Goal: Information Seeking & Learning: Find specific fact

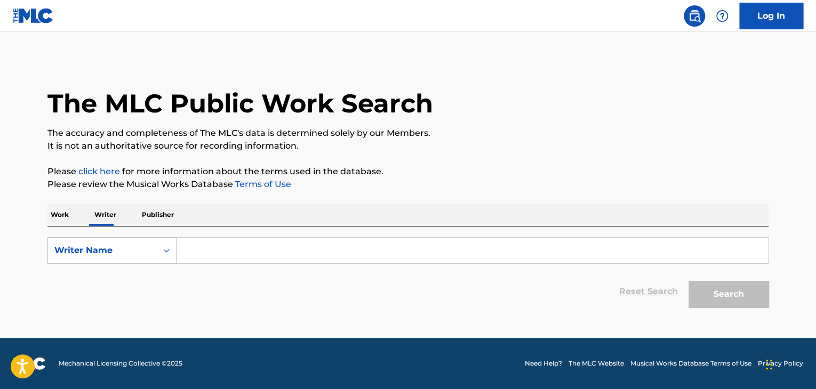
click at [50, 212] on p "Work" at bounding box center [59, 215] width 25 height 22
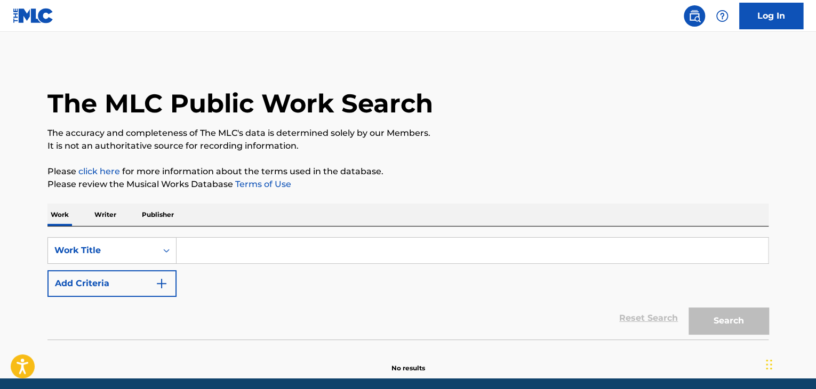
click at [239, 259] on input "Search Form" at bounding box center [473, 251] width 592 height 26
paste input "Тампоны!"
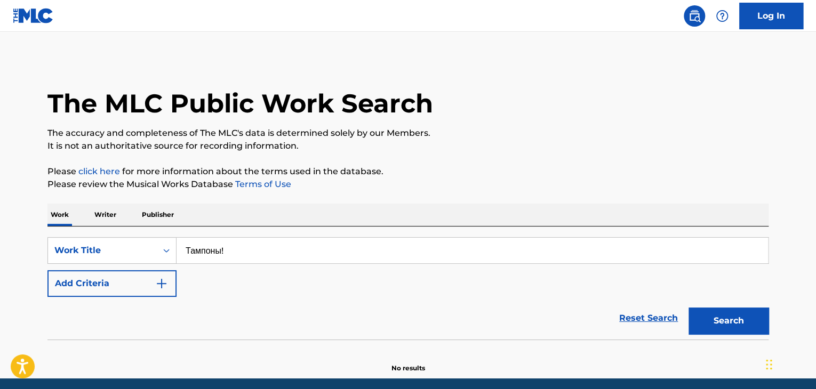
type input "Тампоны!"
drag, startPoint x: 239, startPoint y: 259, endPoint x: 448, endPoint y: 154, distance: 234.0
click at [448, 154] on div "The MLC Public Work Search The accuracy and completeness of The MLC's data is d…" at bounding box center [408, 216] width 747 height 315
click at [119, 299] on div "Reset Search Search" at bounding box center [407, 318] width 721 height 43
click at [161, 289] on img "Search Form" at bounding box center [161, 283] width 13 height 13
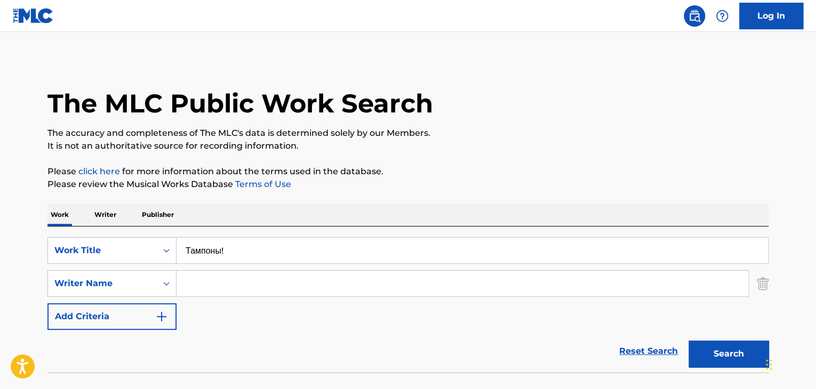
click at [229, 276] on input "Search Form" at bounding box center [463, 284] width 572 height 26
paste input "[PERSON_NAME]"
type input "[PERSON_NAME]"
click at [725, 349] on button "Search" at bounding box center [729, 354] width 80 height 27
click at [93, 228] on div "SearchWithCriteria05b45607-8a66-4944-9521-3604032f1301 Work Title Тампоны! Sear…" at bounding box center [407, 300] width 721 height 146
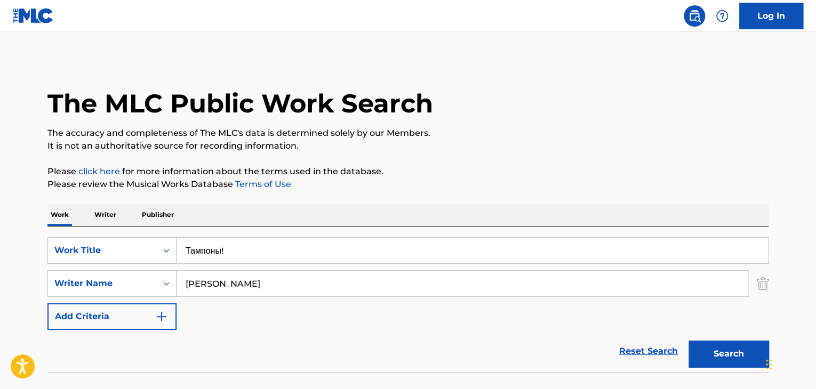
click at [114, 213] on p "Writer" at bounding box center [105, 215] width 28 height 22
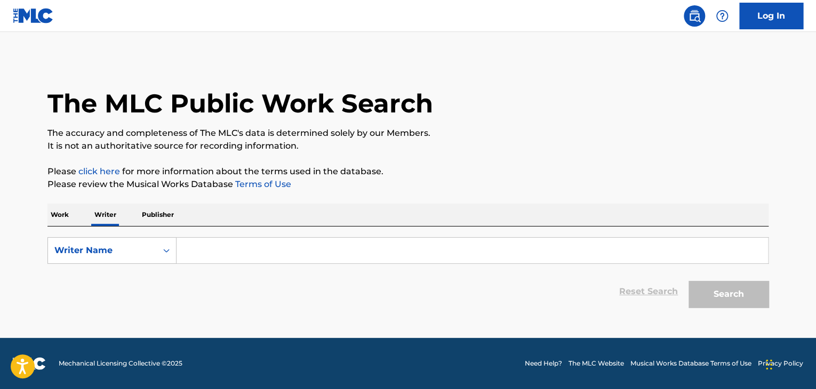
click at [240, 267] on form "SearchWithCriteriab45a347e-dd6f-446b-8dbb-2bbbdc9fe2a9 Writer Name Reset Search…" at bounding box center [407, 275] width 721 height 76
click at [228, 242] on input "Search Form" at bounding box center [473, 251] width 592 height 26
paste input "[PERSON_NAME]"
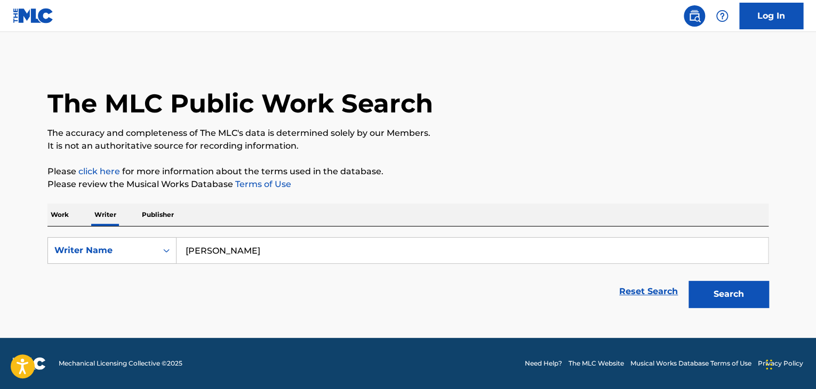
click at [465, 186] on p "Please review the Musical Works Database Terms of Use" at bounding box center [407, 184] width 721 height 13
click at [714, 295] on button "Search" at bounding box center [729, 294] width 80 height 27
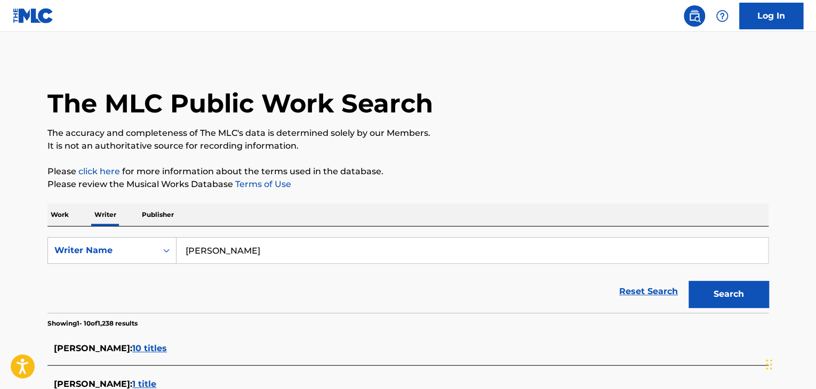
click at [257, 243] on input "[PERSON_NAME]" at bounding box center [473, 251] width 592 height 26
paste input "[PERSON_NAME] Yuryevich [PERSON_NAME]"
type input "[PERSON_NAME] Yuryevich [PERSON_NAME]"
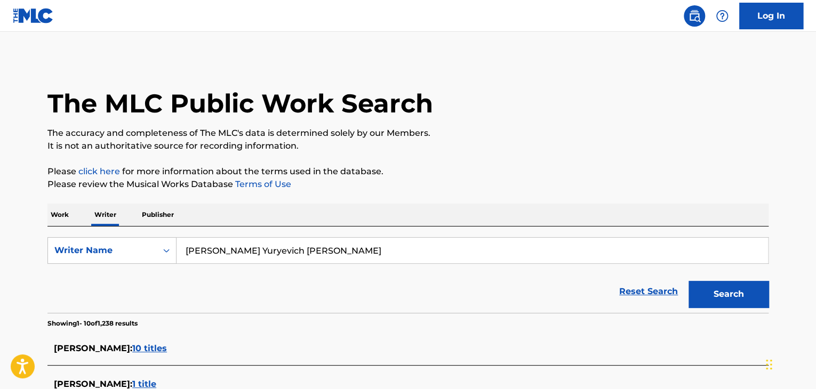
click at [708, 287] on button "Search" at bounding box center [729, 294] width 80 height 27
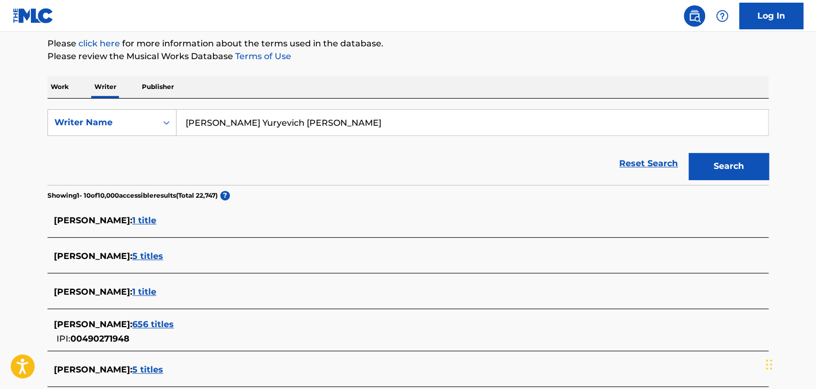
scroll to position [49, 0]
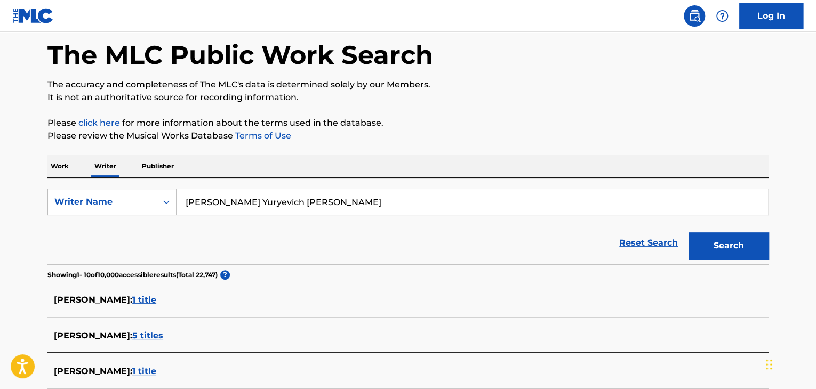
click at [49, 162] on p "Work" at bounding box center [59, 166] width 25 height 22
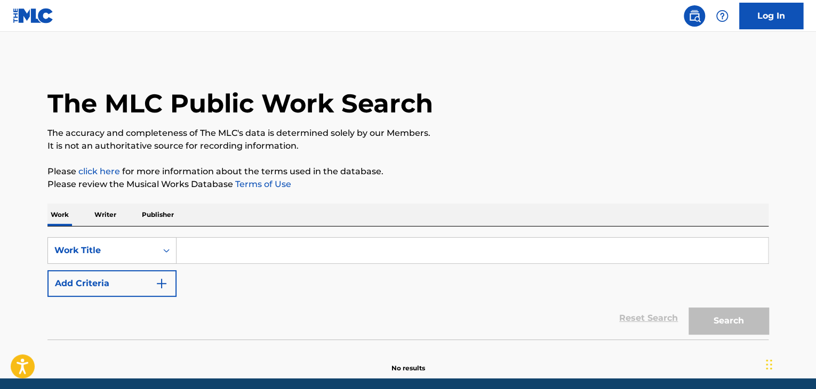
click at [233, 249] on input "Search Form" at bounding box center [473, 251] width 592 height 26
paste input "Ромашка белая"
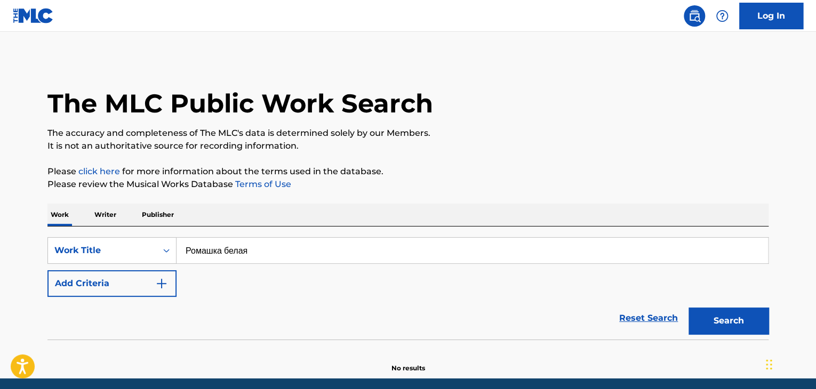
type input "Ромашка белая"
click at [136, 292] on button "Add Criteria" at bounding box center [111, 283] width 129 height 27
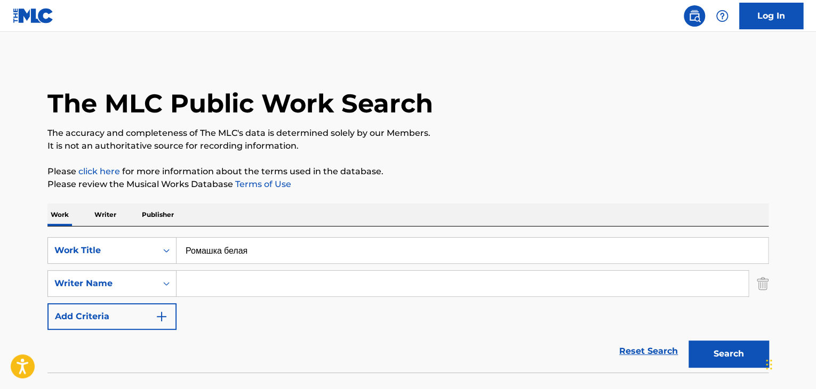
click at [209, 282] on input "Search Form" at bounding box center [463, 284] width 572 height 26
paste input "[PERSON_NAME]"
type input "[PERSON_NAME]"
click at [476, 177] on p "Please click here for more information about the terms used in the database." at bounding box center [407, 171] width 721 height 13
click at [715, 357] on button "Search" at bounding box center [729, 354] width 80 height 27
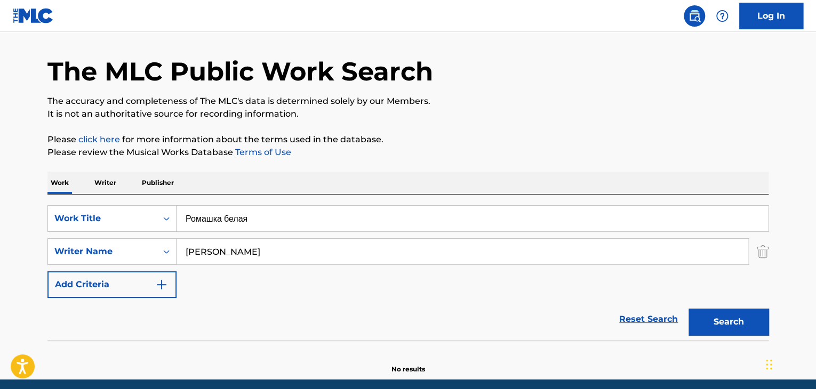
scroll to position [74, 0]
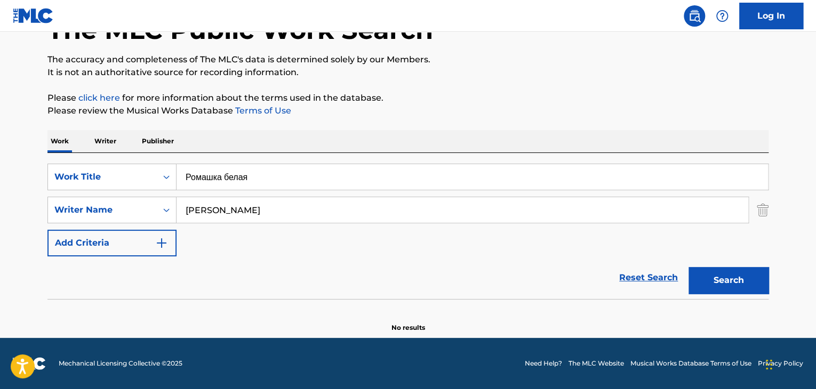
click at [106, 145] on p "Writer" at bounding box center [105, 141] width 28 height 22
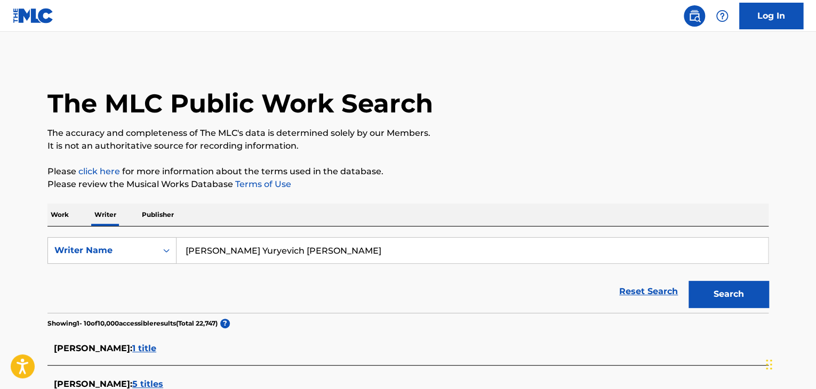
click at [281, 248] on input "[PERSON_NAME] Yuryevich [PERSON_NAME]" at bounding box center [473, 251] width 592 height 26
paste input "[PERSON_NAME]"
click at [444, 186] on p "Please review the Musical Works Database Terms of Use" at bounding box center [407, 184] width 721 height 13
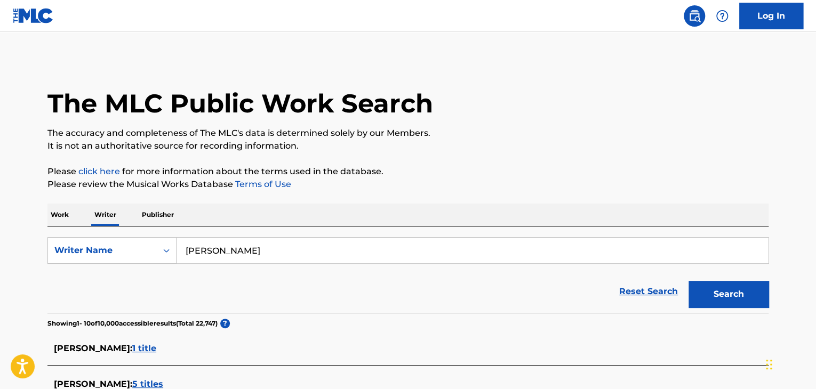
click at [704, 295] on button "Search" at bounding box center [729, 294] width 80 height 27
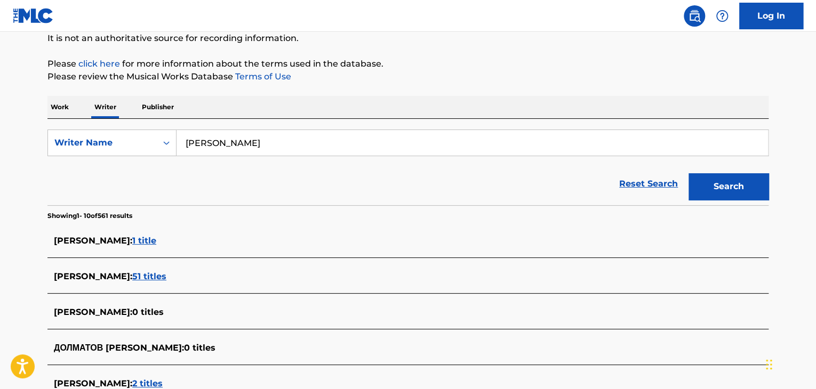
scroll to position [102, 0]
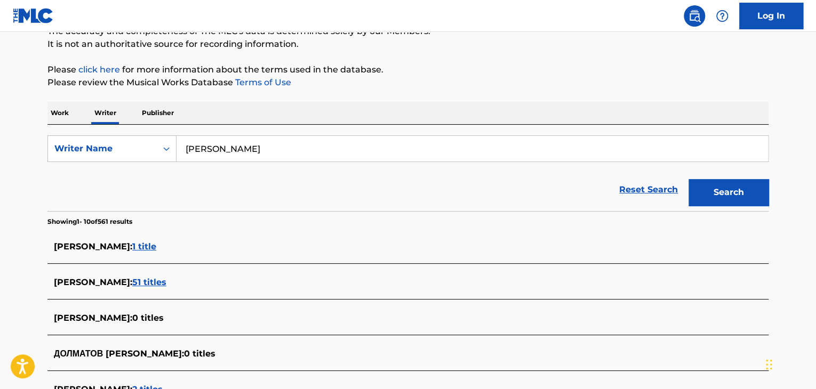
click at [280, 146] on input "[PERSON_NAME]" at bounding box center [473, 149] width 592 height 26
paste input "[PERSON_NAME]"
click at [470, 181] on div "Reset Search Search" at bounding box center [407, 190] width 721 height 43
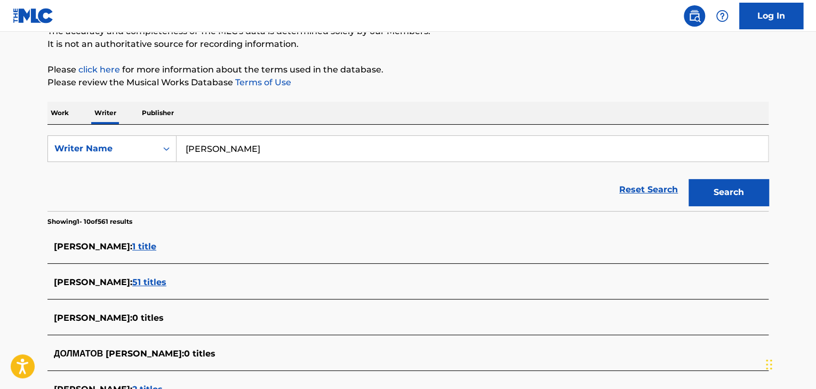
click at [717, 197] on button "Search" at bounding box center [729, 192] width 80 height 27
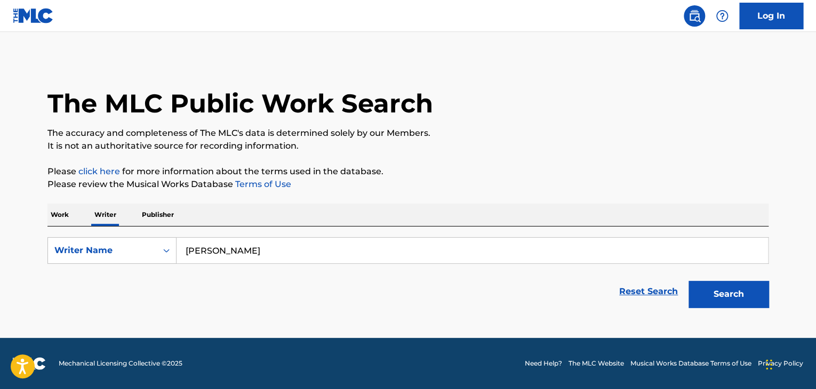
scroll to position [0, 0]
click at [291, 243] on input "[PERSON_NAME]" at bounding box center [473, 251] width 592 height 26
paste input "инат Татари"
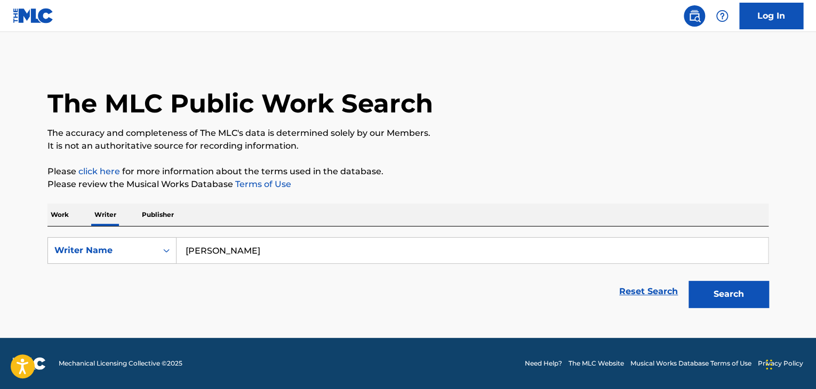
click at [651, 166] on p "Please click here for more information about the terms used in the database." at bounding box center [407, 171] width 721 height 13
click at [697, 286] on button "Search" at bounding box center [729, 294] width 80 height 27
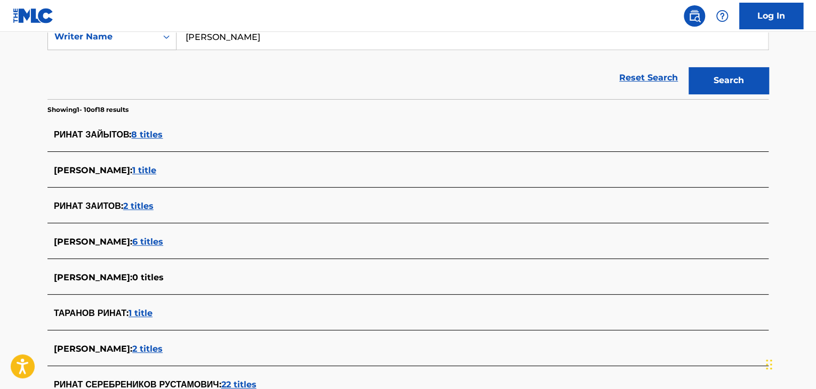
scroll to position [107, 0]
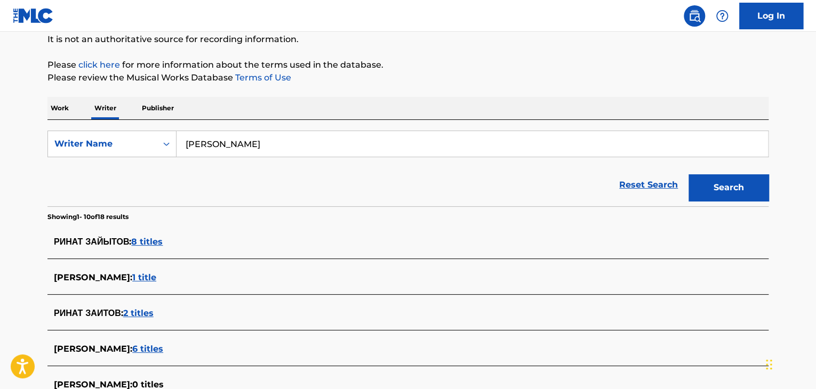
click at [304, 154] on input "[PERSON_NAME]" at bounding box center [473, 144] width 592 height 26
paste input "[PERSON_NAME]"
click at [489, 172] on div "Reset Search Search" at bounding box center [407, 185] width 721 height 43
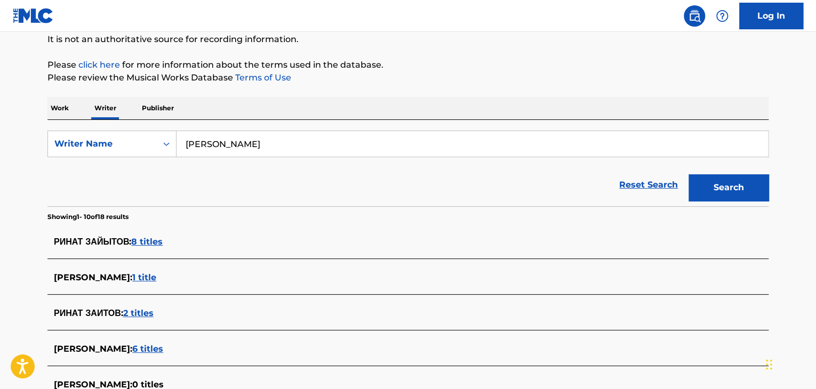
click at [728, 181] on button "Search" at bounding box center [729, 187] width 80 height 27
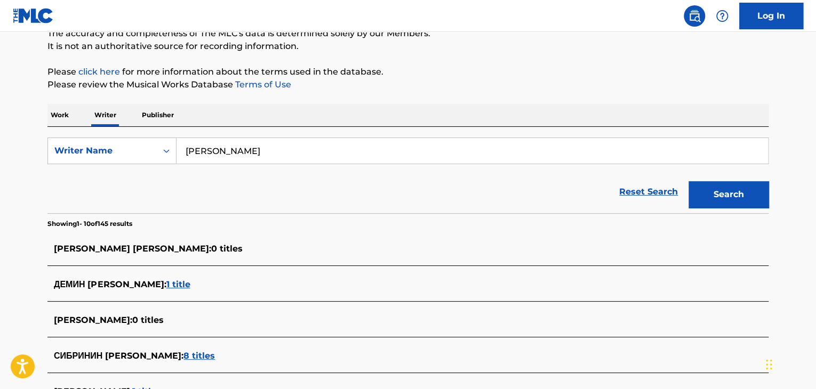
scroll to position [36, 0]
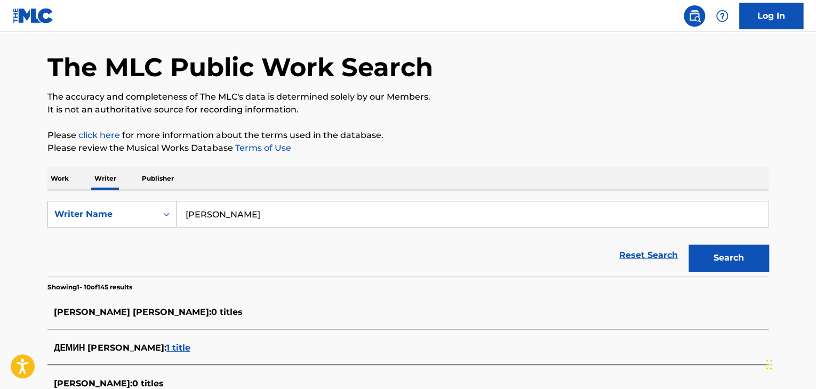
click at [247, 210] on input "[PERSON_NAME]" at bounding box center [473, 215] width 592 height 26
paste input "[PERSON_NAME]"
click at [247, 210] on input "[PERSON_NAME]" at bounding box center [473, 215] width 592 height 26
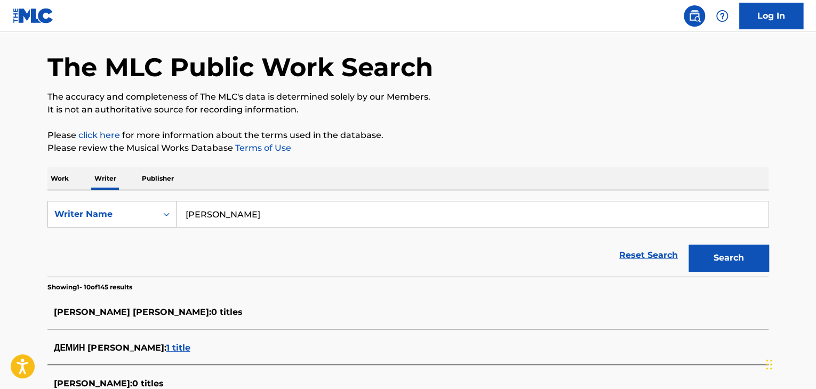
click at [247, 210] on input "[PERSON_NAME]" at bounding box center [473, 215] width 592 height 26
paste input "Search Form"
drag, startPoint x: 433, startPoint y: 162, endPoint x: 519, endPoint y: 181, distance: 88.0
click at [434, 162] on div "The MLC Public Work Search The accuracy and completeness of The MLC's data is d…" at bounding box center [408, 364] width 747 height 684
click at [724, 258] on button "Search" at bounding box center [729, 258] width 80 height 27
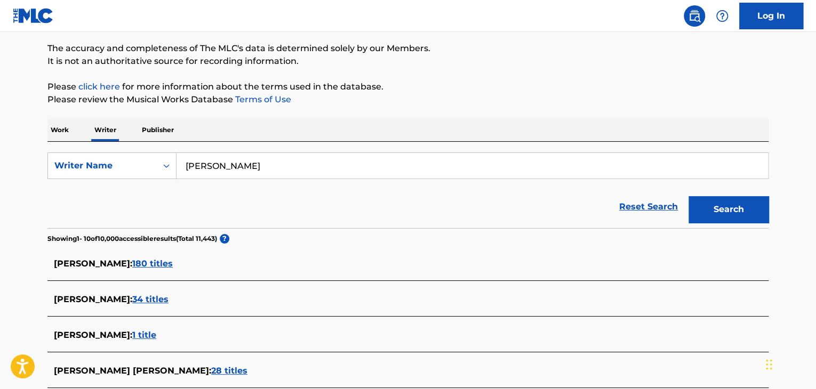
scroll to position [0, 0]
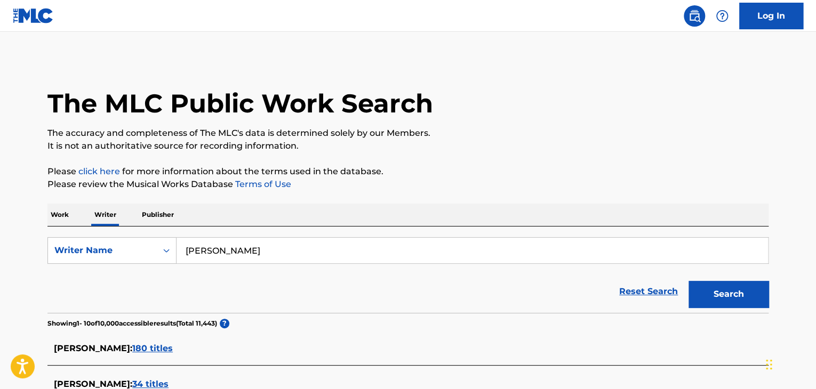
click at [234, 250] on input "[PERSON_NAME]" at bounding box center [473, 251] width 592 height 26
paste input "[PERSON_NAME]"
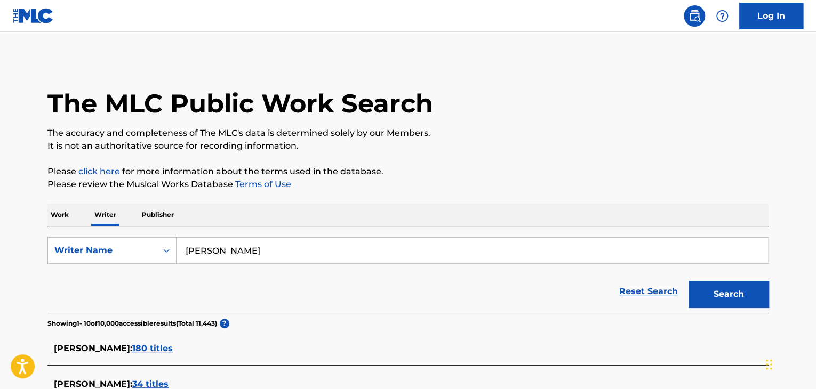
click at [704, 299] on button "Search" at bounding box center [729, 294] width 80 height 27
click at [255, 248] on input "[PERSON_NAME]" at bounding box center [473, 251] width 592 height 26
paste input "[PERSON_NAME]"
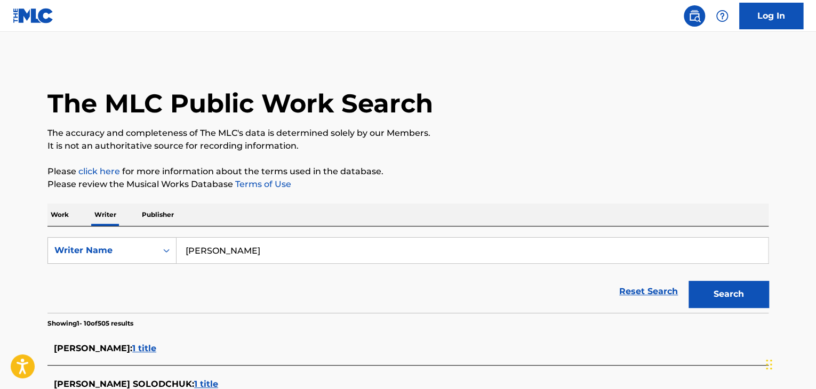
click at [708, 300] on button "Search" at bounding box center [729, 294] width 80 height 27
click at [269, 266] on form "SearchWithCriteriab45a347e-dd6f-446b-8dbb-2bbbdc9fe2a9 Writer Name [PERSON_NAME…" at bounding box center [407, 275] width 721 height 76
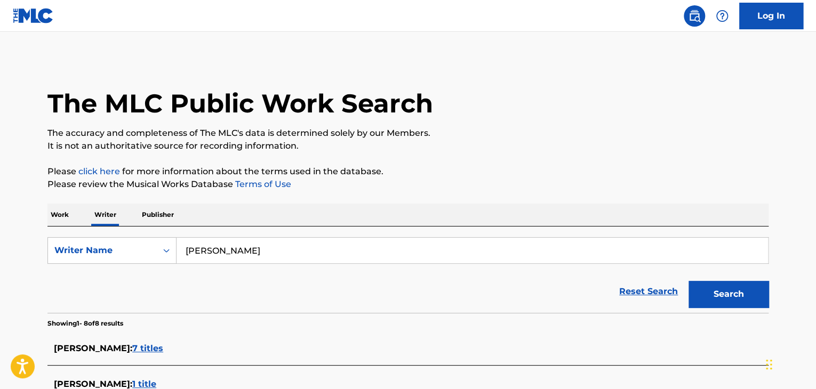
click at [269, 254] on input "[PERSON_NAME]" at bounding box center [473, 251] width 592 height 26
paste input "[PERSON_NAME] Seiranovna [PERSON_NAME]"
click at [471, 177] on p "Please click here for more information about the terms used in the database." at bounding box center [407, 171] width 721 height 13
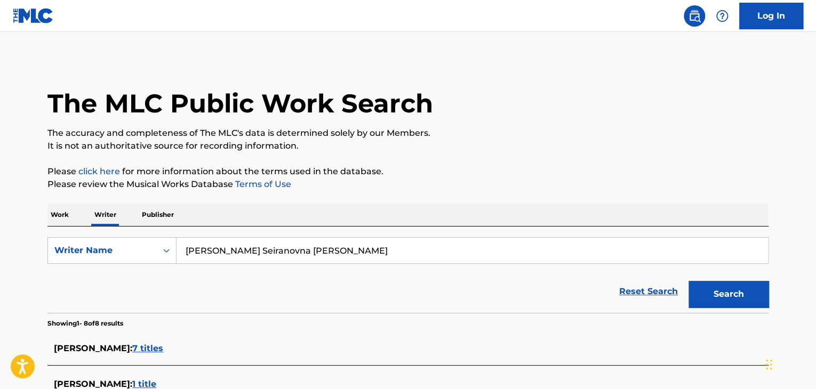
click at [724, 297] on button "Search" at bounding box center [729, 294] width 80 height 27
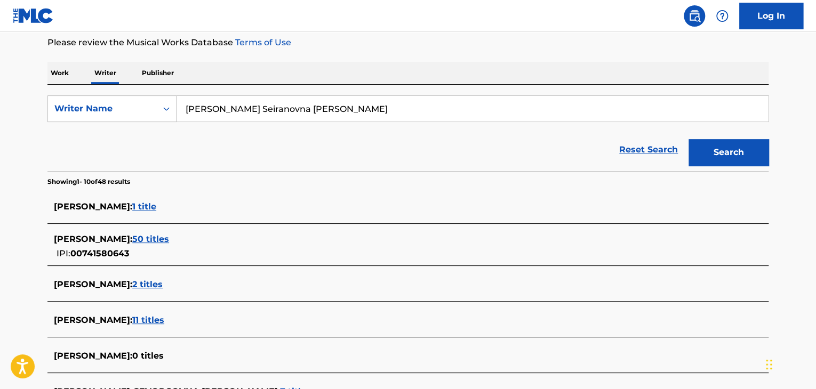
scroll to position [53, 0]
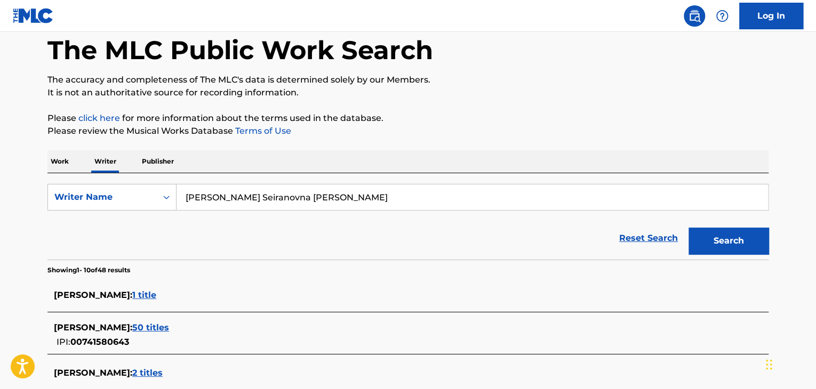
click at [239, 201] on input "[PERSON_NAME] Seiranovna [PERSON_NAME]" at bounding box center [473, 198] width 592 height 26
paste input "[PERSON_NAME]"
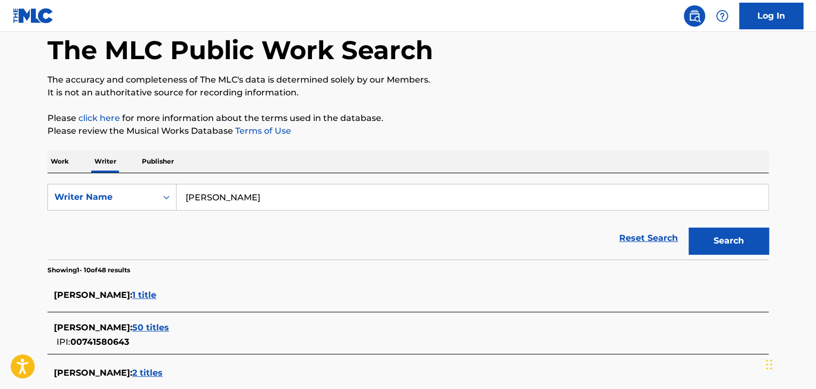
click at [389, 155] on div "Work Writer Publisher" at bounding box center [407, 161] width 721 height 22
click at [716, 248] on button "Search" at bounding box center [729, 241] width 80 height 27
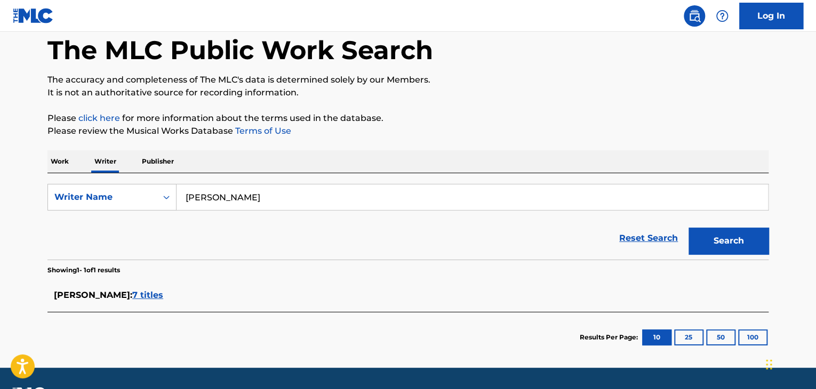
click at [289, 193] on input "[PERSON_NAME]" at bounding box center [473, 198] width 592 height 26
paste input "[PERSON_NAME]"
drag, startPoint x: 476, startPoint y: 113, endPoint x: 484, endPoint y: 122, distance: 12.5
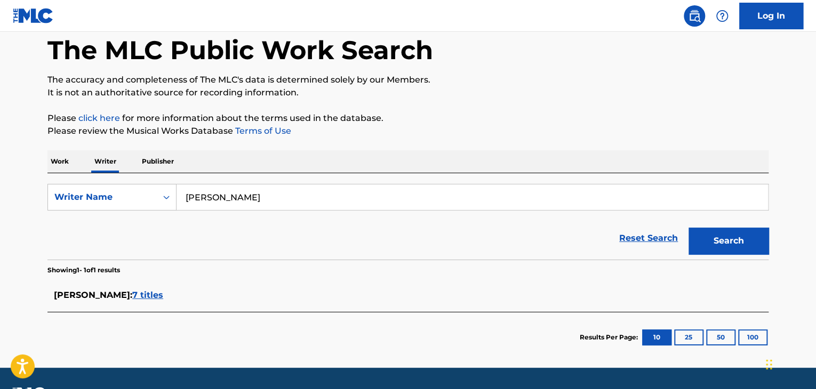
click at [476, 113] on p "Please click here for more information about the terms used in the database." at bounding box center [407, 118] width 721 height 13
click at [705, 248] on button "Search" at bounding box center [729, 241] width 80 height 27
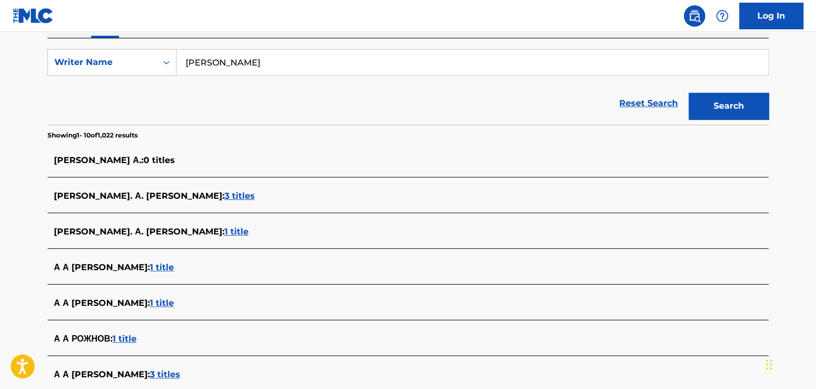
scroll to position [107, 0]
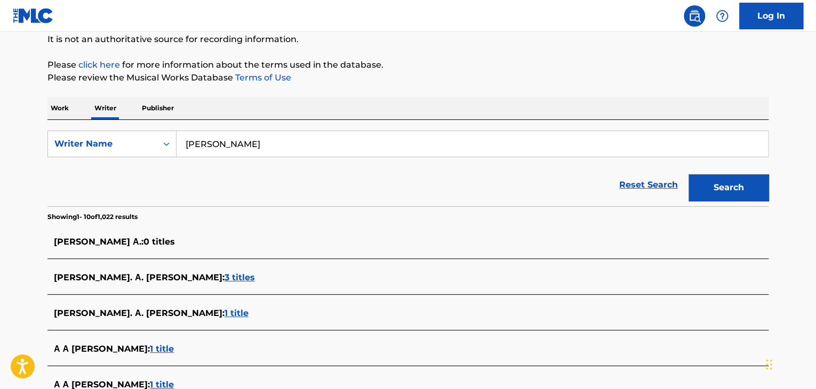
click at [243, 140] on input "[PERSON_NAME]" at bounding box center [473, 144] width 592 height 26
paste input "руппа Поручик [PERSON_NAME]"
click at [349, 100] on div "Work Writer Publisher" at bounding box center [407, 108] width 721 height 22
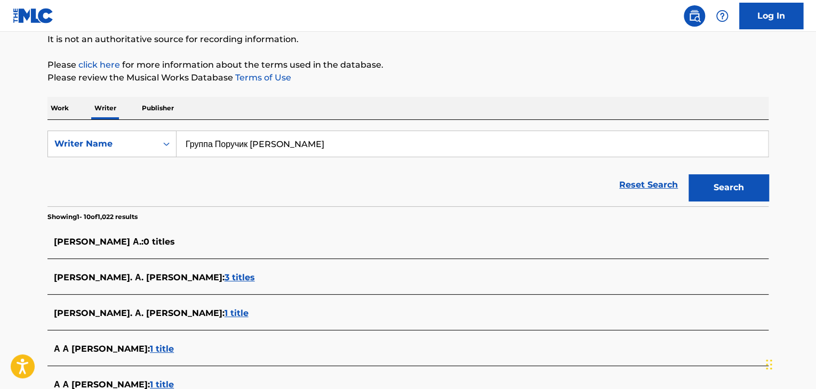
click at [711, 192] on button "Search" at bounding box center [729, 187] width 80 height 27
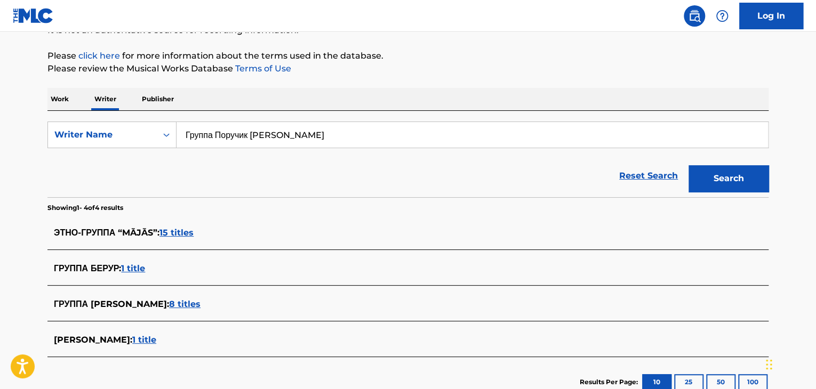
scroll to position [53, 0]
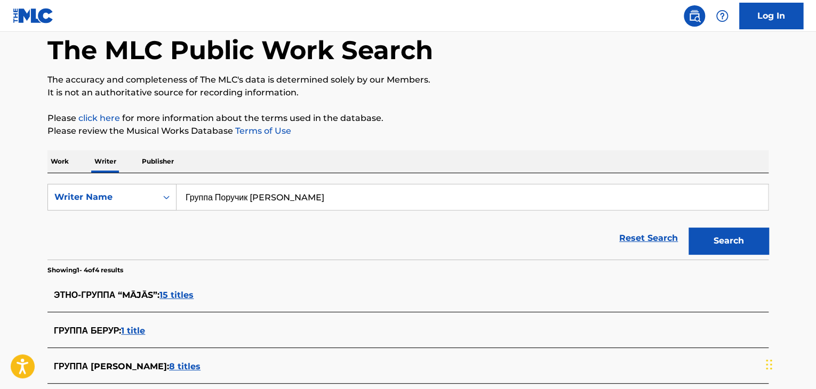
click at [263, 190] on input "Группа Поручик [PERSON_NAME]" at bounding box center [473, 198] width 592 height 26
paste input "Group Lieutenant [PERSON_NAME]"
click at [386, 139] on div "The MLC Public Work Search The accuracy and completeness of The MLC's data is d…" at bounding box center [408, 237] width 747 height 465
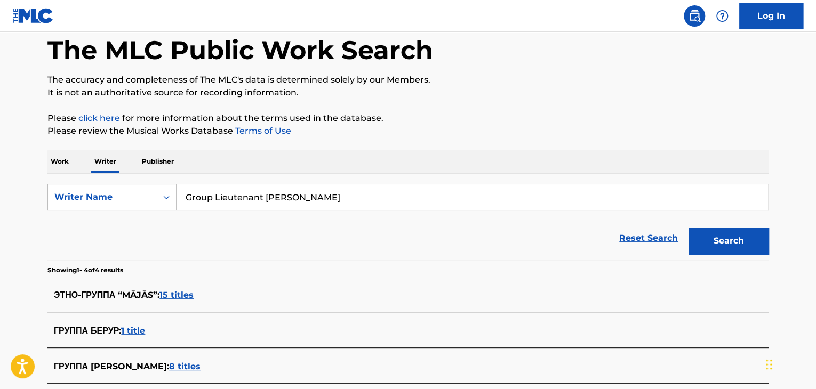
click at [738, 240] on button "Search" at bounding box center [729, 241] width 80 height 27
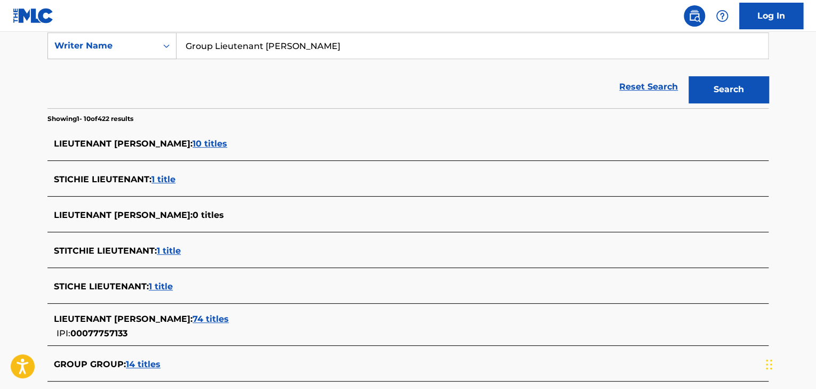
scroll to position [0, 0]
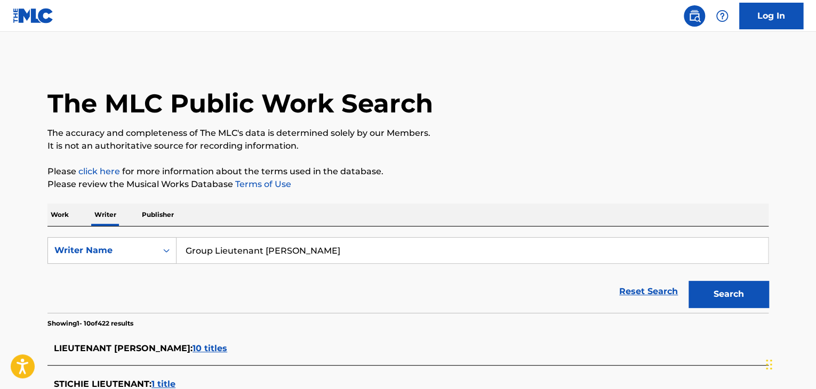
click at [241, 249] on input "Group Lieutenant [PERSON_NAME]" at bounding box center [473, 251] width 592 height 26
paste input "[PERSON_NAME]"
click at [465, 190] on p "Please review the Musical Works Database Terms of Use" at bounding box center [407, 184] width 721 height 13
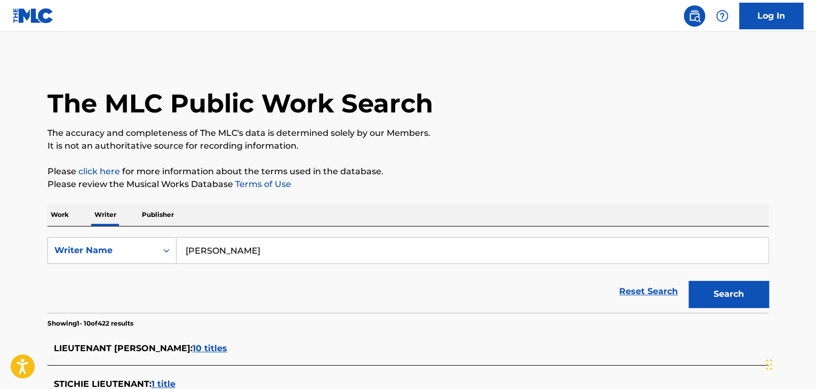
click at [722, 289] on button "Search" at bounding box center [729, 294] width 80 height 27
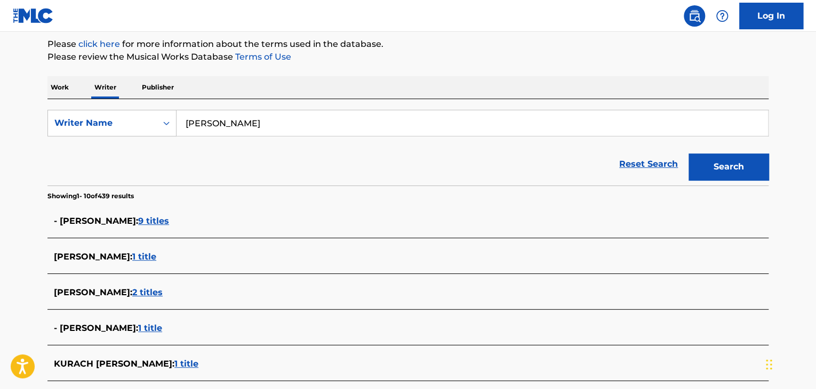
scroll to position [49, 0]
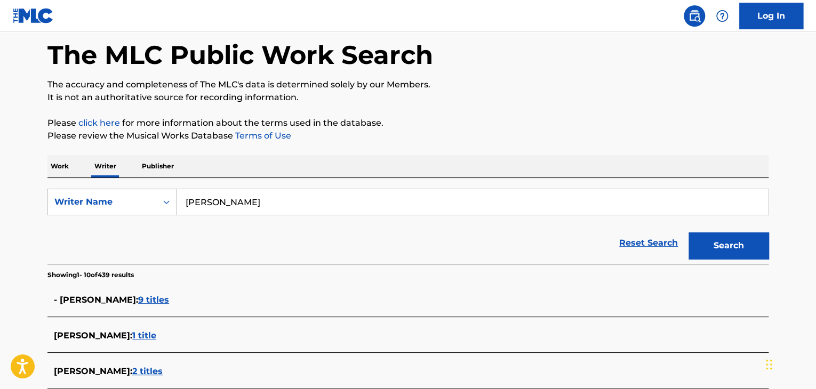
click at [244, 185] on div "SearchWithCriteriab45a347e-dd6f-446b-8dbb-2bbbdc9fe2a9 Writer Name [PERSON_NAME…" at bounding box center [407, 221] width 721 height 86
click at [400, 136] on p "Please review the Musical Works Database Terms of Use" at bounding box center [407, 136] width 721 height 13
click at [280, 194] on input "[PERSON_NAME]" at bounding box center [473, 202] width 592 height 26
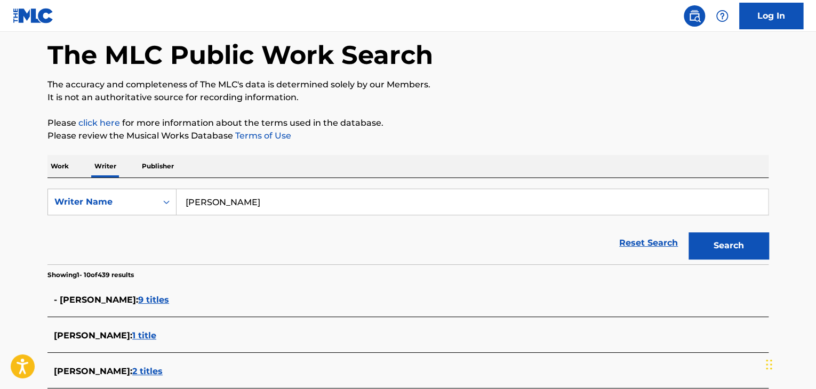
click at [280, 194] on input "[PERSON_NAME]" at bounding box center [473, 202] width 592 height 26
paste input "[PERSON_NAME]"
click at [385, 155] on div "Work Writer Publisher" at bounding box center [407, 166] width 721 height 22
click at [689, 244] on button "Search" at bounding box center [729, 246] width 80 height 27
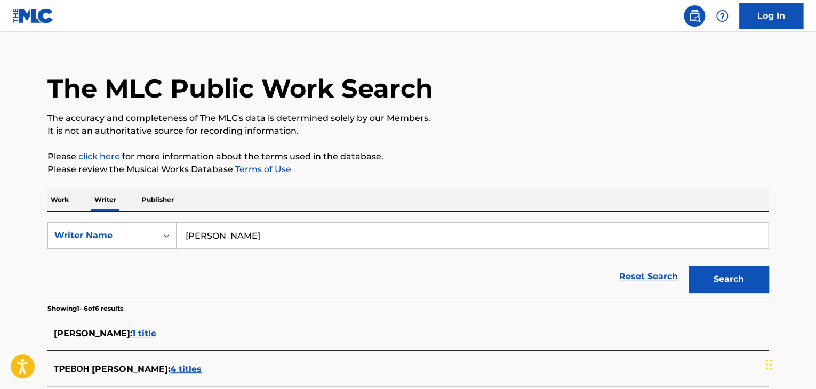
scroll to position [0, 0]
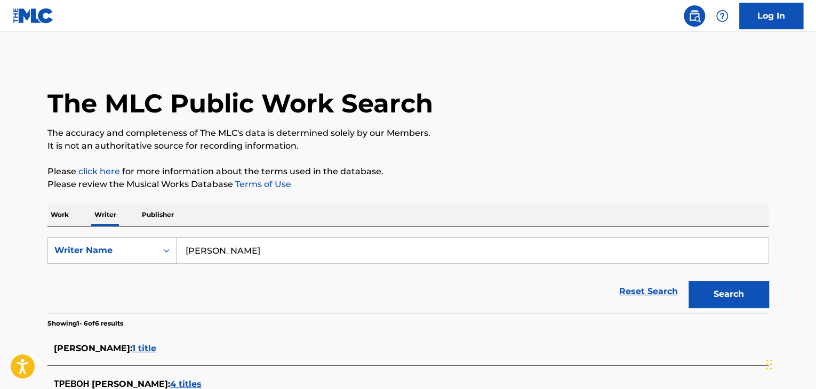
click at [261, 241] on input "[PERSON_NAME]" at bounding box center [473, 251] width 592 height 26
paste input "Ang [PERSON_NAME]"
click at [689, 281] on button "Search" at bounding box center [729, 294] width 80 height 27
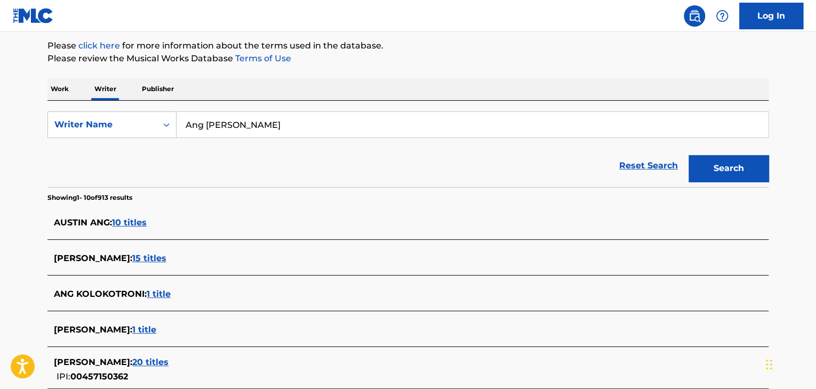
scroll to position [53, 0]
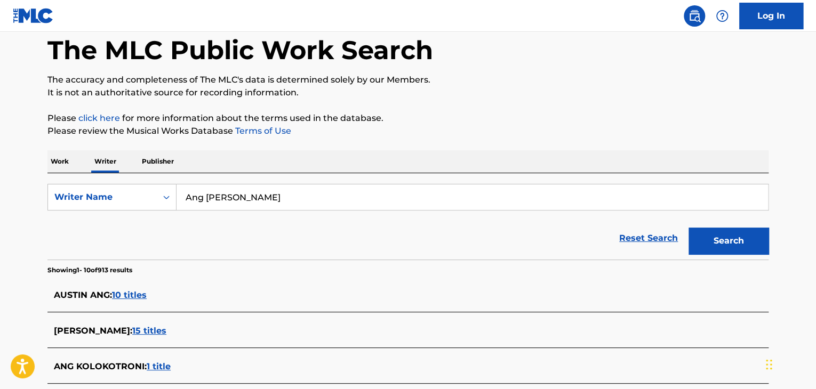
click at [259, 188] on input "Ang [PERSON_NAME]" at bounding box center [473, 198] width 592 height 26
paste input "[PERSON_NAME] Kiervy [PERSON_NAME]"
click at [689, 228] on button "Search" at bounding box center [729, 241] width 80 height 27
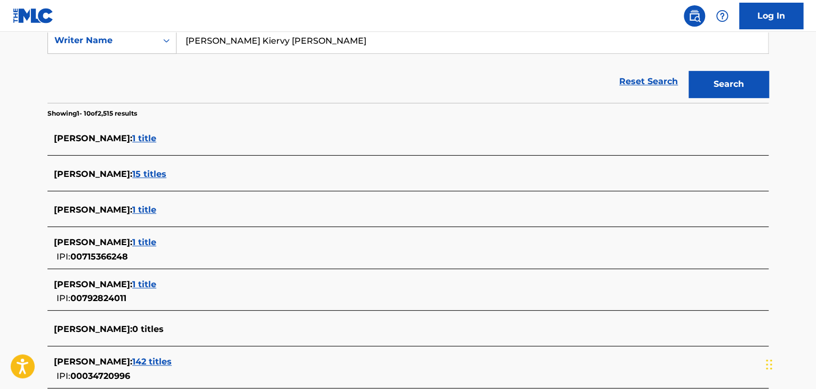
scroll to position [160, 0]
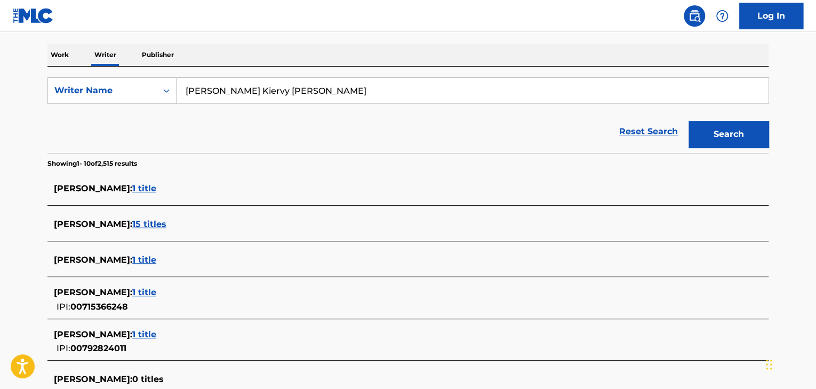
click at [160, 225] on span "15 titles" at bounding box center [149, 224] width 34 height 10
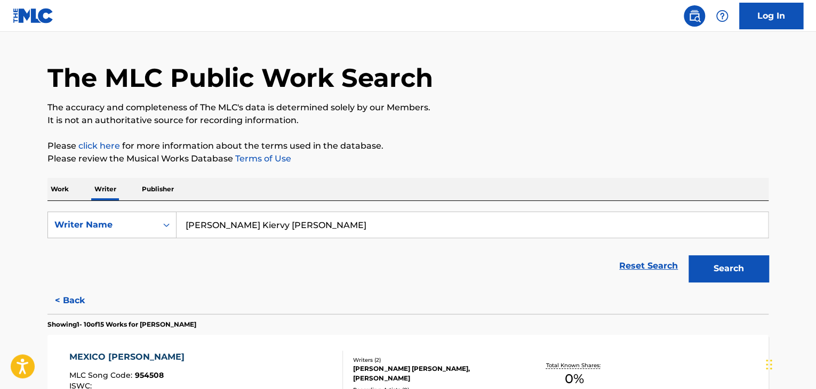
scroll to position [0, 0]
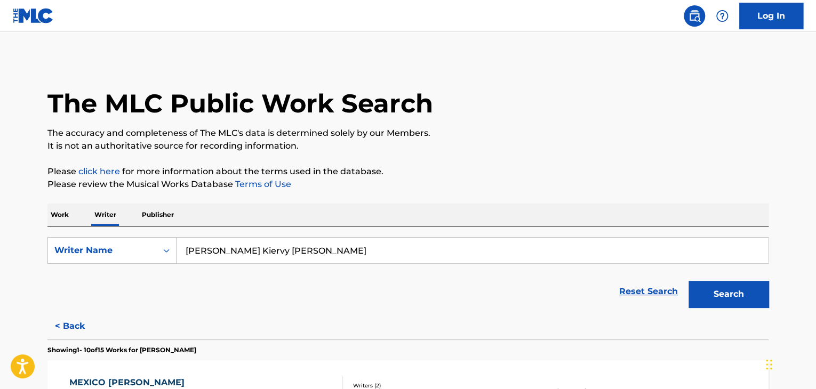
click at [243, 251] on input "[PERSON_NAME] Kiervy [PERSON_NAME]" at bounding box center [473, 251] width 592 height 26
paste input "HARDX"
type input "HARDX"
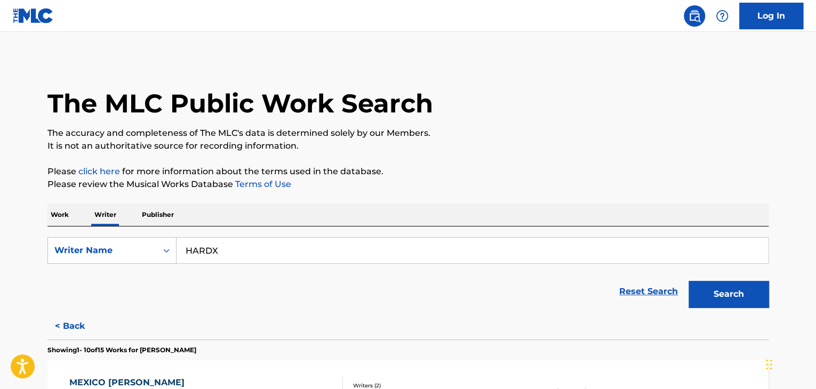
click at [689, 281] on button "Search" at bounding box center [729, 294] width 80 height 27
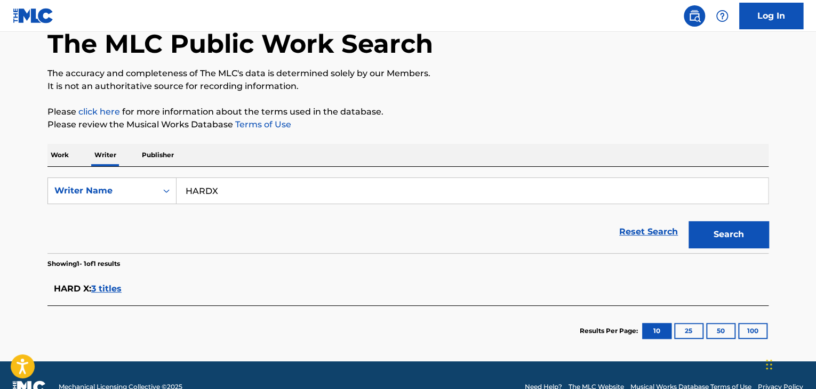
scroll to position [83, 0]
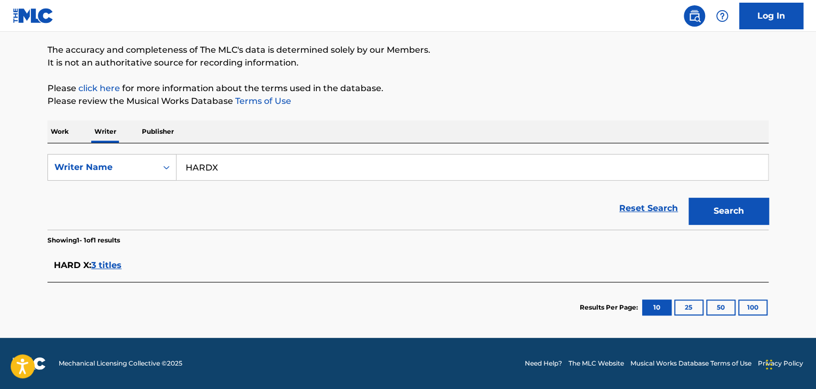
click at [105, 265] on span "3 titles" at bounding box center [106, 265] width 30 height 10
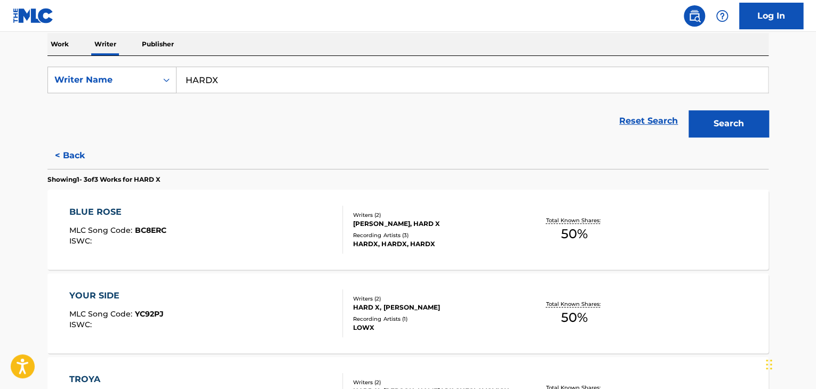
scroll to position [190, 0]
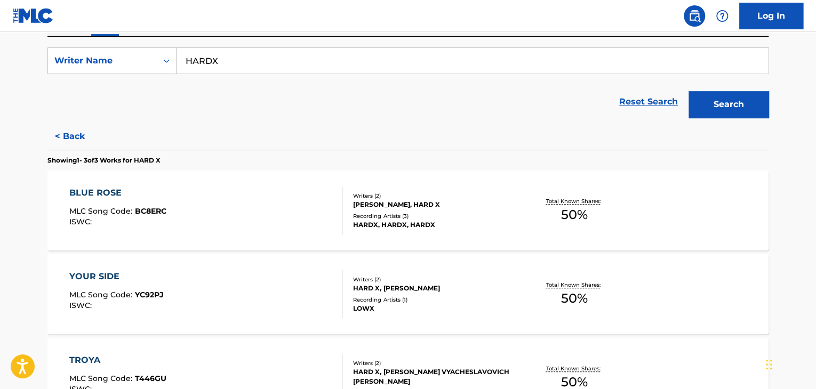
click at [329, 212] on div "BLUE ROSE MLC Song Code : BC8ERC ISWC :" at bounding box center [206, 211] width 274 height 48
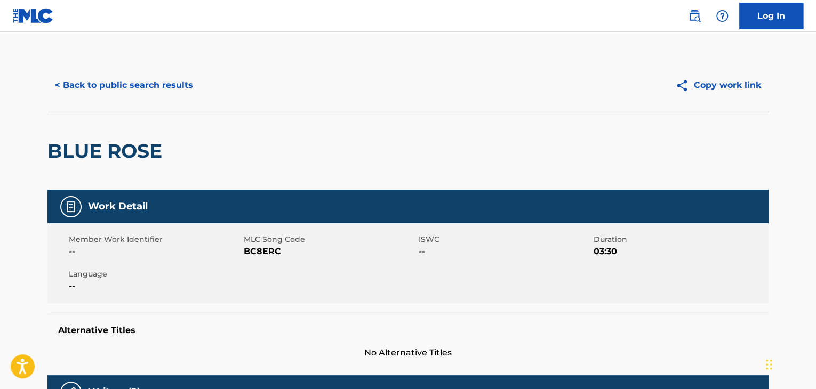
click at [156, 93] on button "< Back to public search results" at bounding box center [123, 85] width 153 height 27
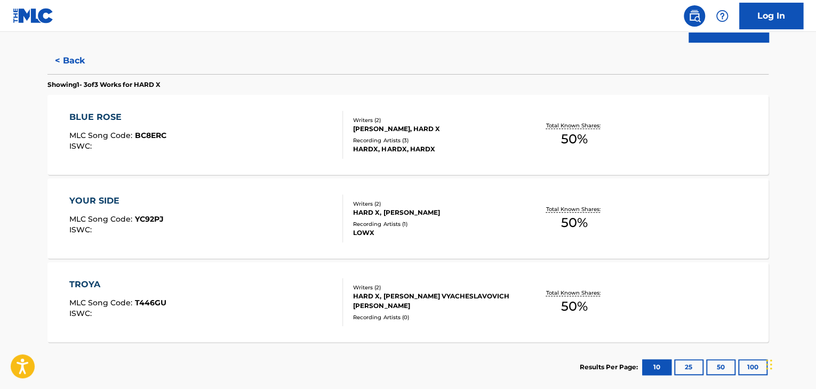
scroll to position [325, 0]
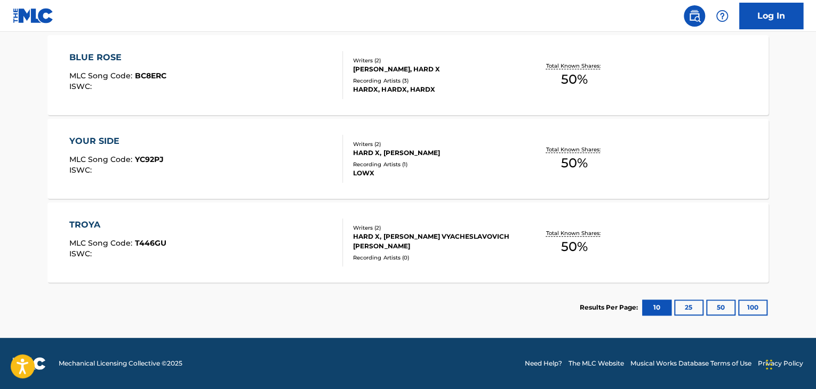
click at [308, 246] on div "TROYA MLC Song Code : T446GU ISWC :" at bounding box center [206, 243] width 274 height 48
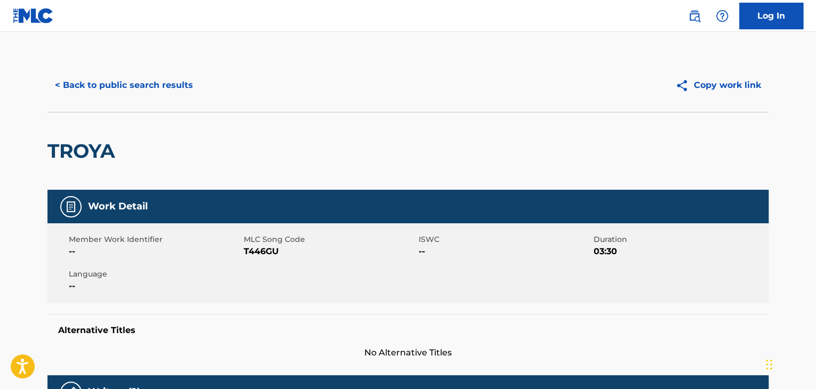
click at [164, 99] on div "< Back to public search results Copy work link" at bounding box center [407, 85] width 721 height 53
click at [162, 89] on button "< Back to public search results" at bounding box center [123, 85] width 153 height 27
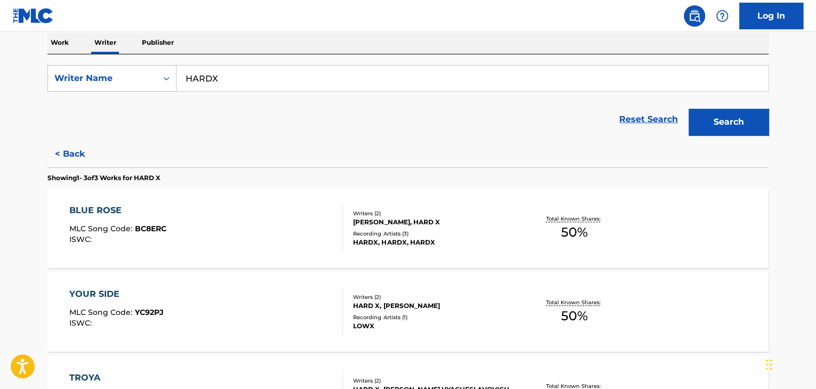
scroll to position [226, 0]
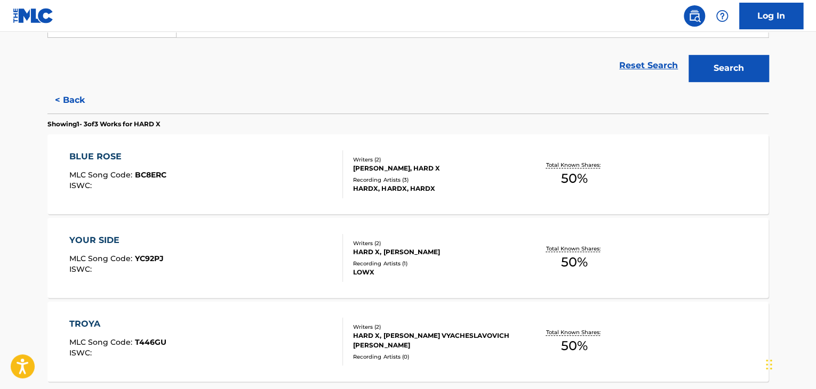
click at [372, 254] on div "HARD X, [PERSON_NAME]" at bounding box center [433, 253] width 161 height 10
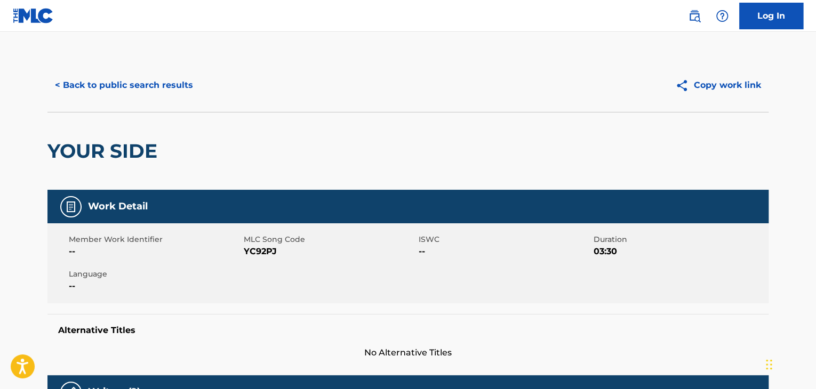
click at [170, 82] on button "< Back to public search results" at bounding box center [123, 85] width 153 height 27
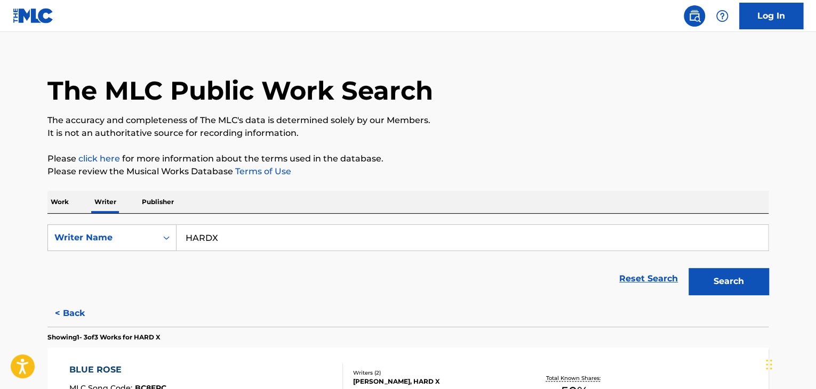
click at [205, 222] on div "SearchWithCriteriab45a347e-dd6f-446b-8dbb-2bbbdc9fe2a9 Writer Name HARDX Reset …" at bounding box center [407, 257] width 721 height 86
click at [205, 221] on div "SearchWithCriteriab45a347e-dd6f-446b-8dbb-2bbbdc9fe2a9 Writer Name HARDX Reset …" at bounding box center [407, 257] width 721 height 86
click at [216, 230] on input "HARDX" at bounding box center [473, 238] width 592 height 26
click at [217, 230] on input "HARDX" at bounding box center [473, 238] width 592 height 26
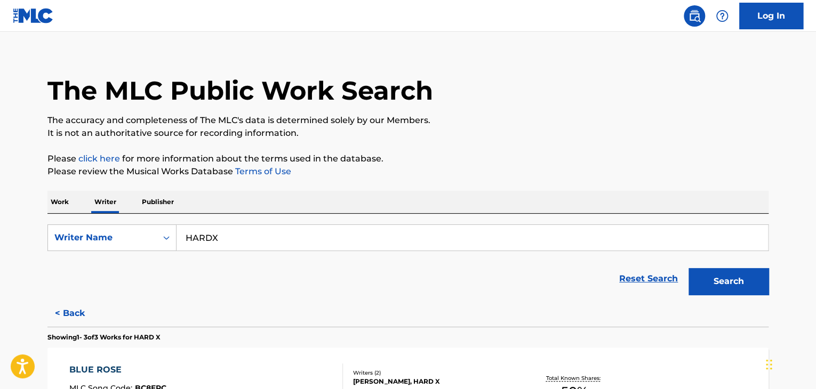
paste input "[PERSON_NAME]"
drag, startPoint x: 525, startPoint y: 133, endPoint x: 545, endPoint y: 147, distance: 23.7
click at [527, 133] on p "It is not an authoritative source for recording information." at bounding box center [407, 133] width 721 height 13
click at [714, 288] on button "Search" at bounding box center [729, 281] width 80 height 27
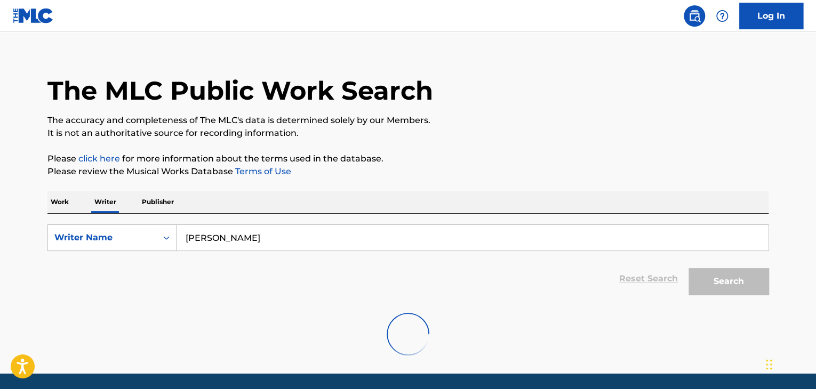
scroll to position [0, 0]
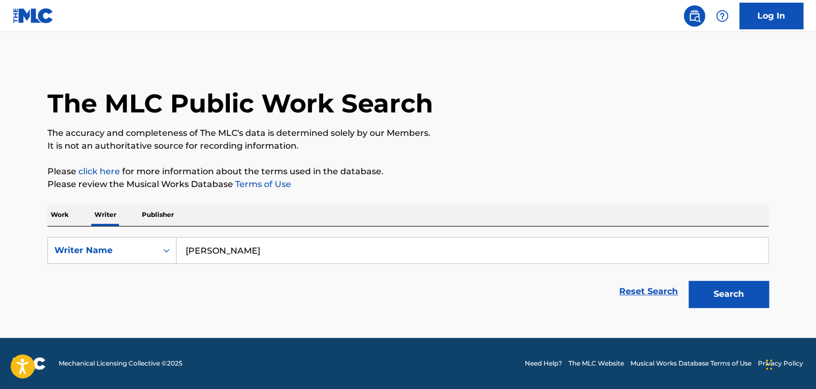
click at [276, 248] on input "[PERSON_NAME]" at bounding box center [473, 251] width 592 height 26
paste input "[PERSON_NAME]"
type input "[PERSON_NAME]"
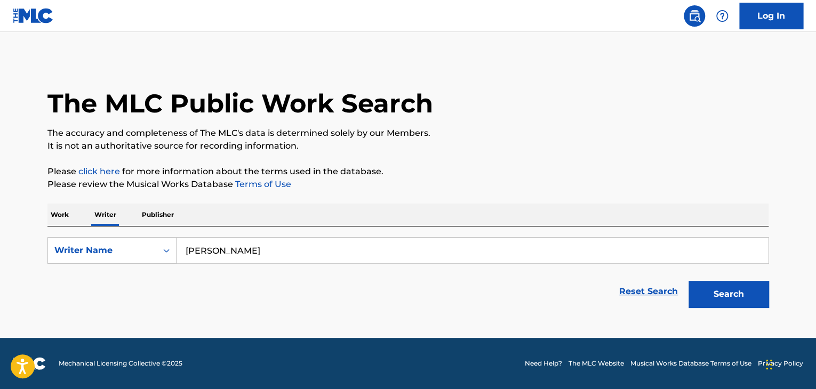
click at [738, 289] on button "Search" at bounding box center [729, 294] width 80 height 27
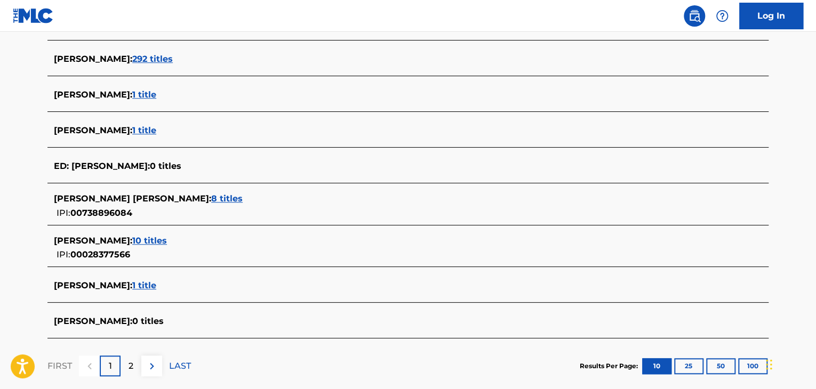
scroll to position [427, 0]
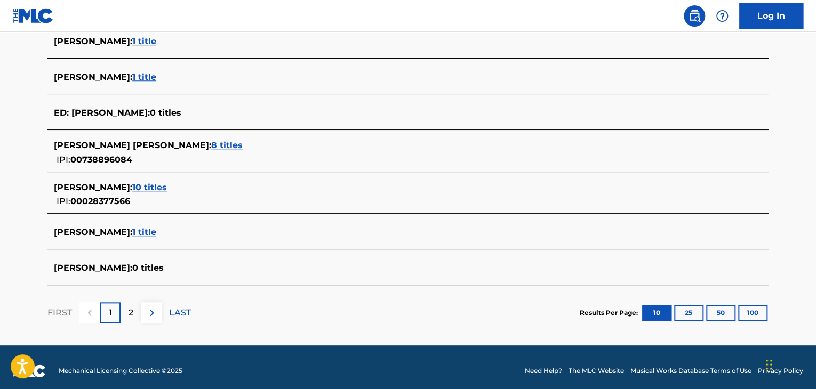
click at [142, 230] on span "1 title" at bounding box center [144, 232] width 24 height 10
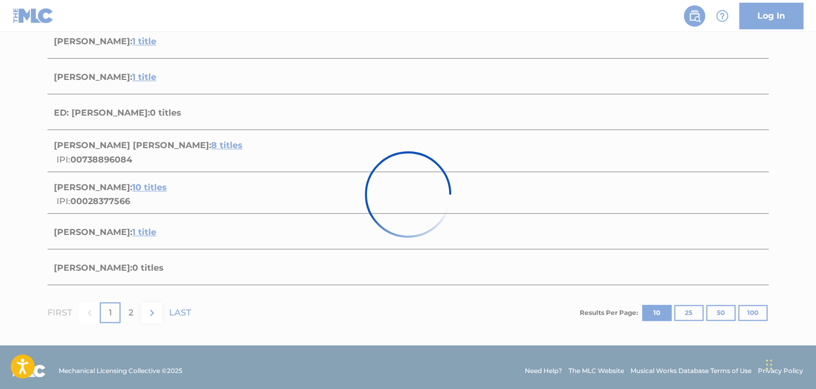
scroll to position [158, 0]
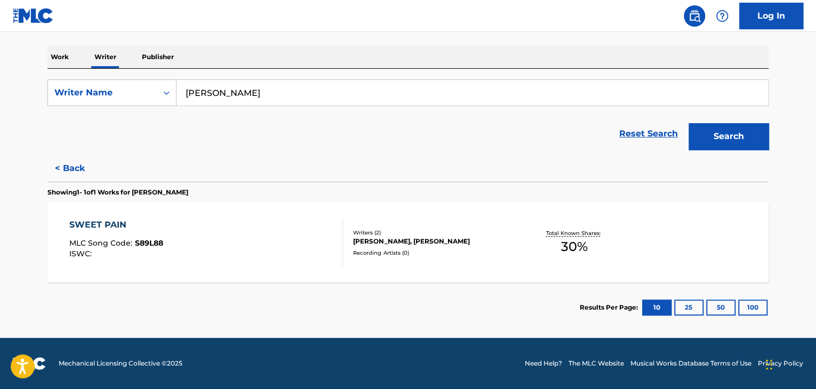
click at [278, 236] on div "SWEET PAIN MLC Song Code : S89L88 ISWC :" at bounding box center [206, 243] width 274 height 48
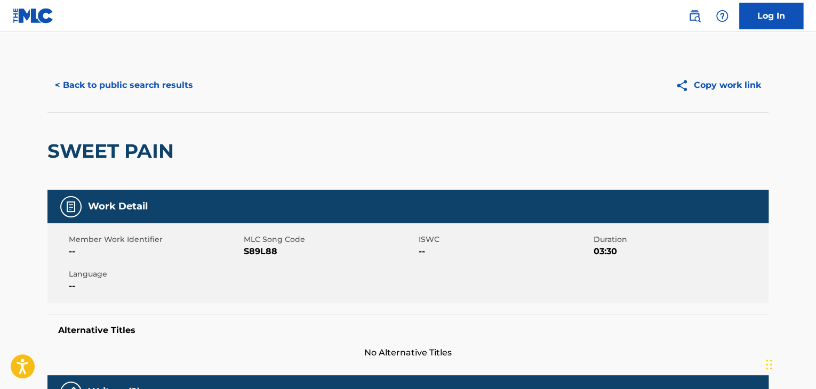
click at [139, 82] on button "< Back to public search results" at bounding box center [123, 85] width 153 height 27
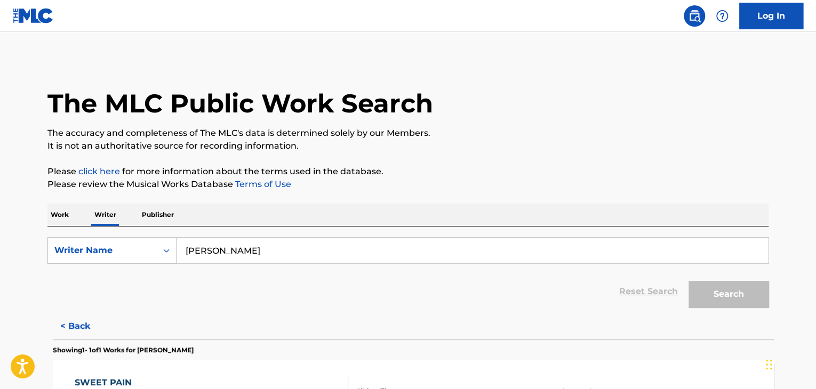
scroll to position [13, 0]
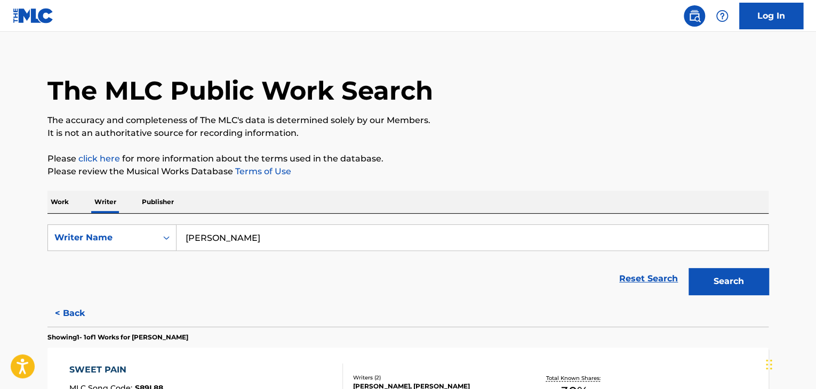
click at [216, 229] on input "[PERSON_NAME]" at bounding box center [473, 238] width 592 height 26
paste input "[PERSON_NAME]"
click at [465, 173] on p "Please review the Musical Works Database Terms of Use" at bounding box center [407, 171] width 721 height 13
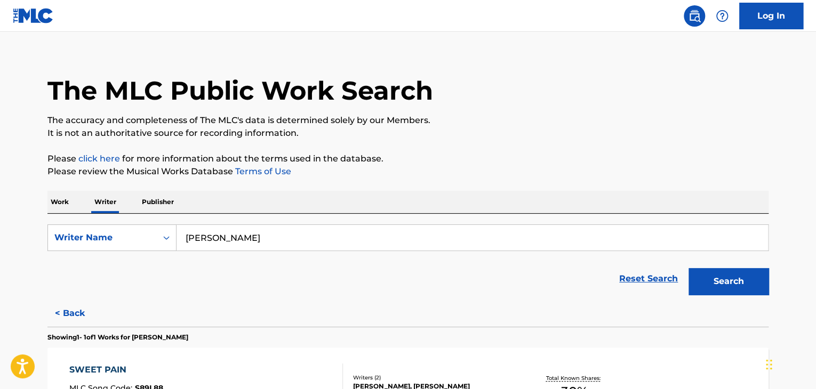
click at [710, 280] on button "Search" at bounding box center [729, 281] width 80 height 27
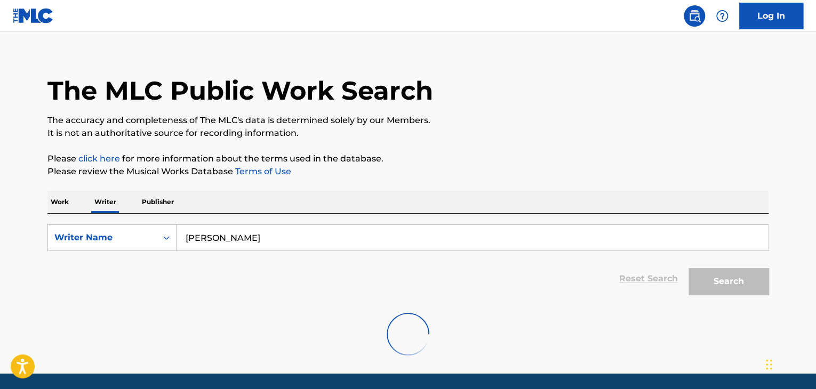
scroll to position [0, 0]
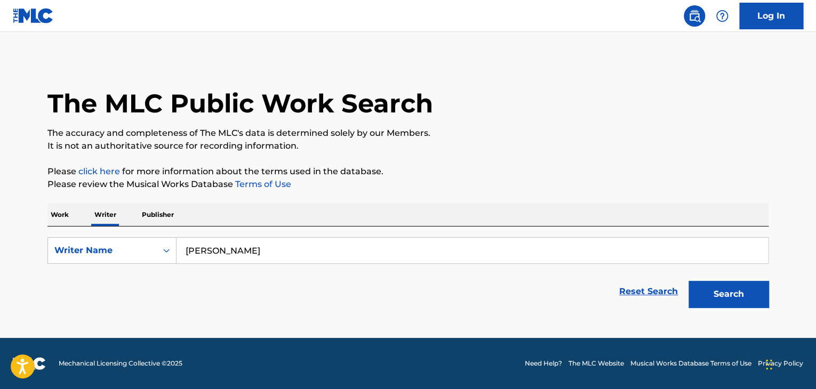
click at [237, 244] on input "[PERSON_NAME]" at bounding box center [473, 251] width 592 height 26
paste input "[PERSON_NAME]"
type input "[PERSON_NAME]"
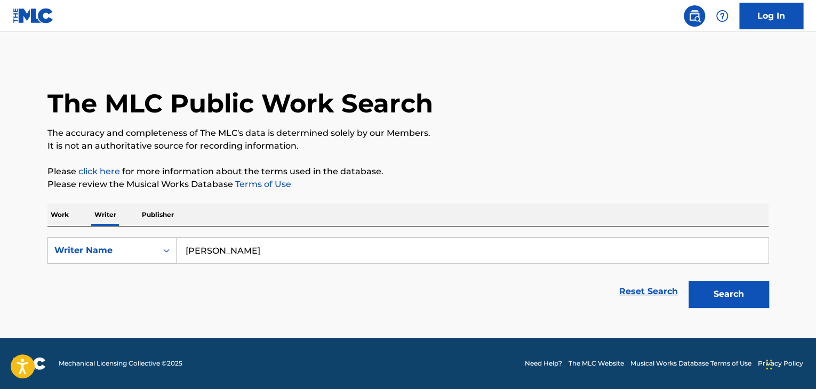
click at [416, 187] on p "Please review the Musical Works Database Terms of Use" at bounding box center [407, 184] width 721 height 13
click at [730, 300] on button "Search" at bounding box center [729, 294] width 80 height 27
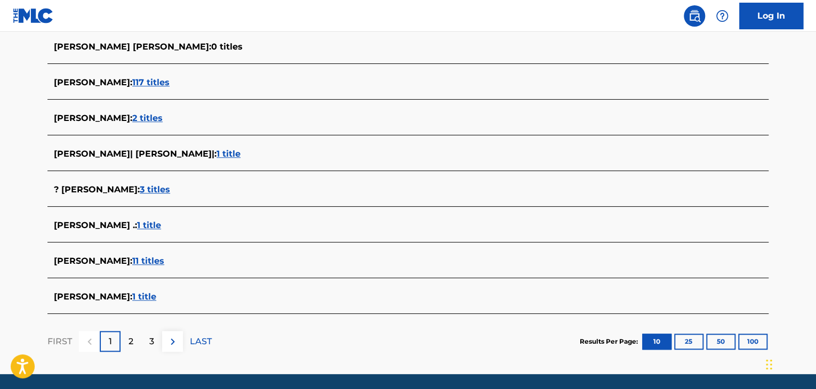
scroll to position [213, 0]
